Goal: Task Accomplishment & Management: Manage account settings

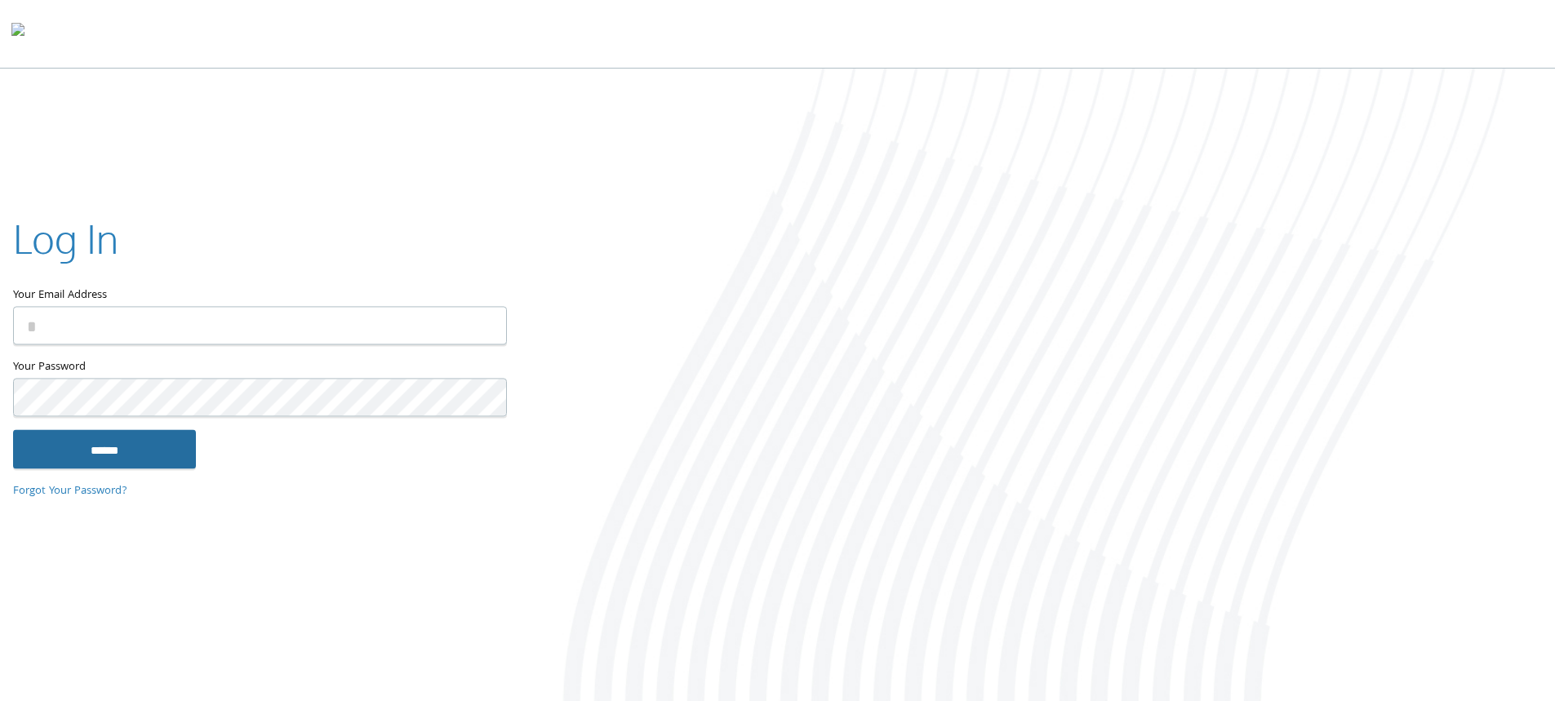
type input "**********"
click at [40, 451] on input "******" at bounding box center [104, 448] width 183 height 39
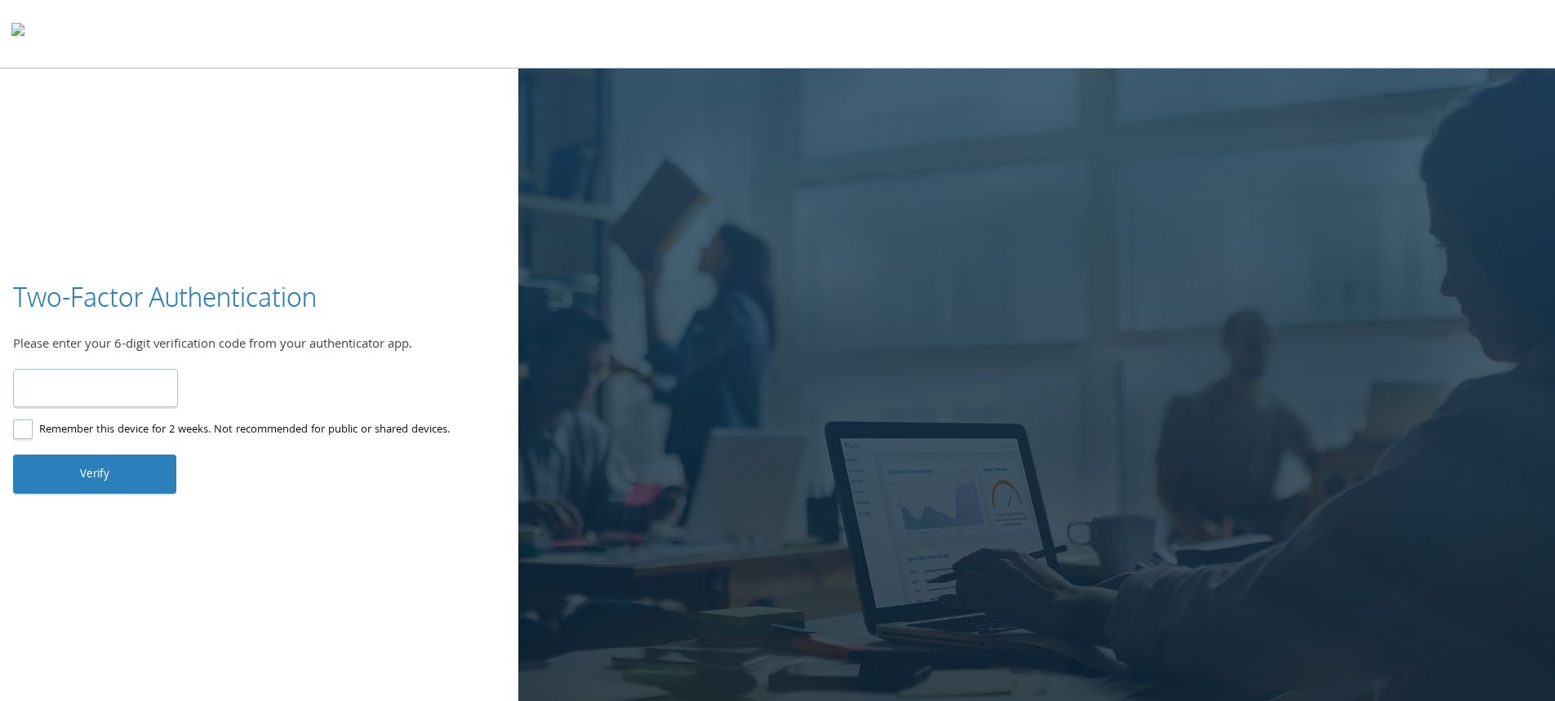
click at [112, 392] on input "number" at bounding box center [95, 388] width 165 height 38
type input "******"
